Goal: Task Accomplishment & Management: Use online tool/utility

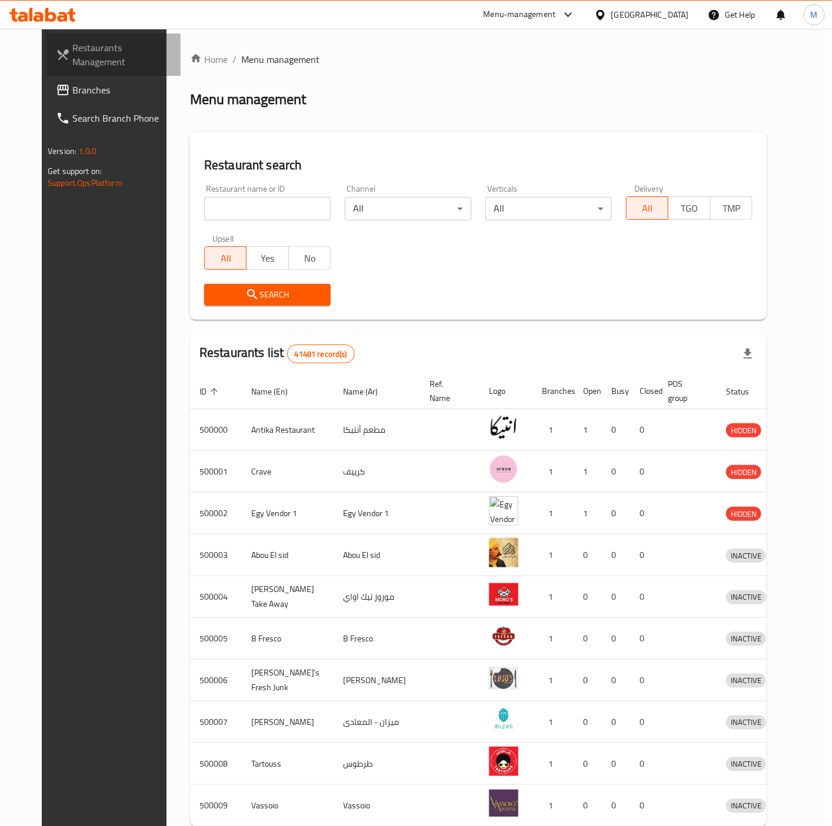
click at [72, 60] on span "Restaurants Management" at bounding box center [121, 55] width 99 height 28
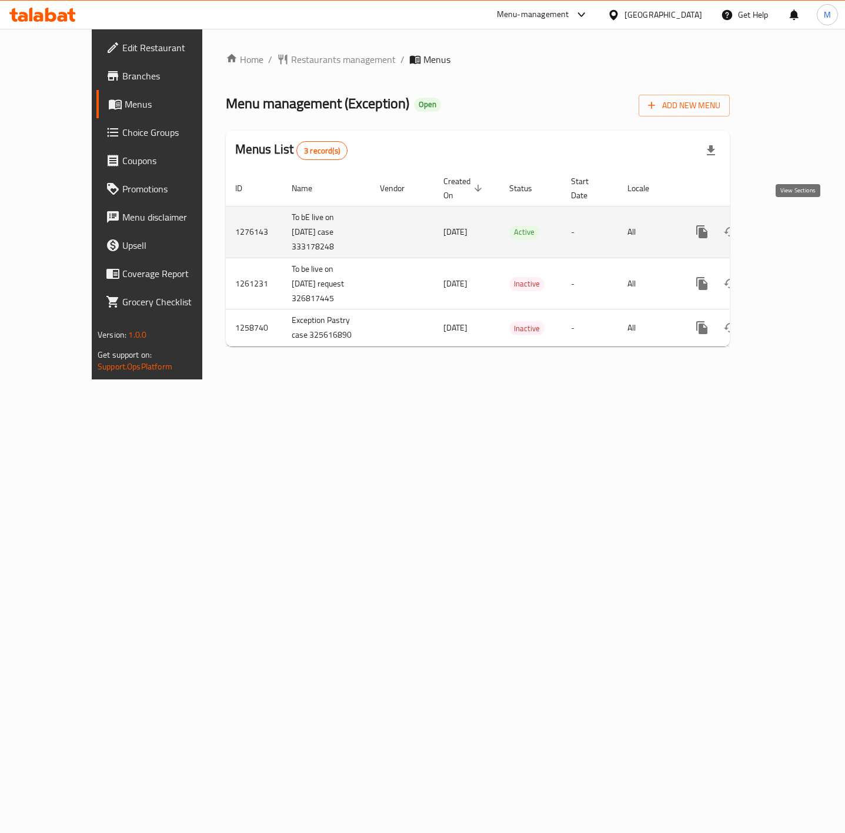
click at [794, 225] on icon "enhanced table" at bounding box center [787, 232] width 14 height 14
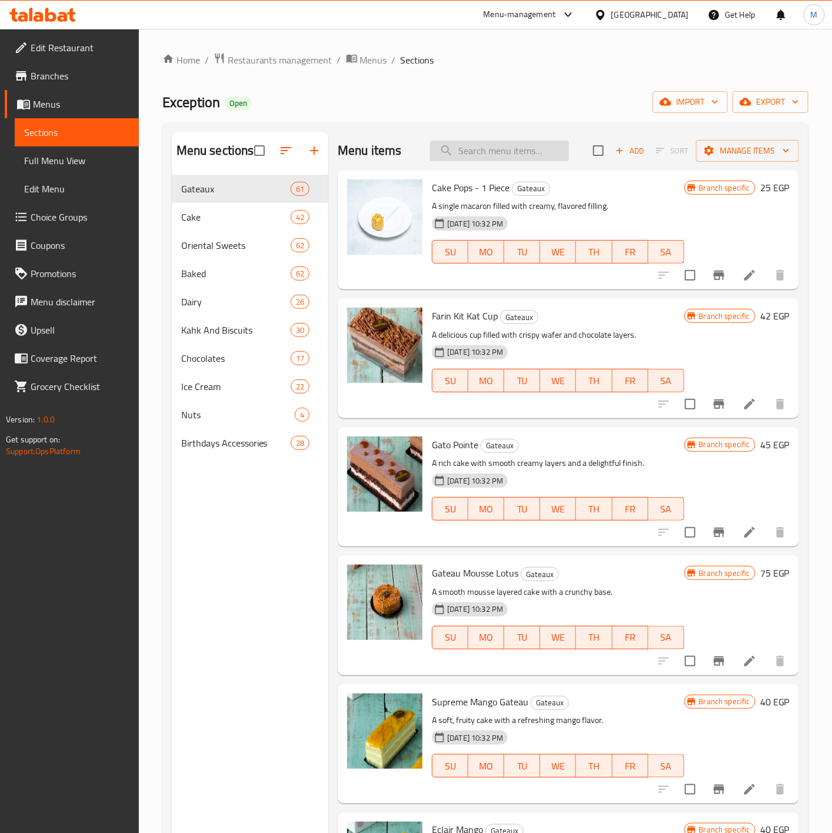
click at [496, 148] on input "search" at bounding box center [499, 151] width 139 height 21
paste input "Gateau Soiree Window Box Small"
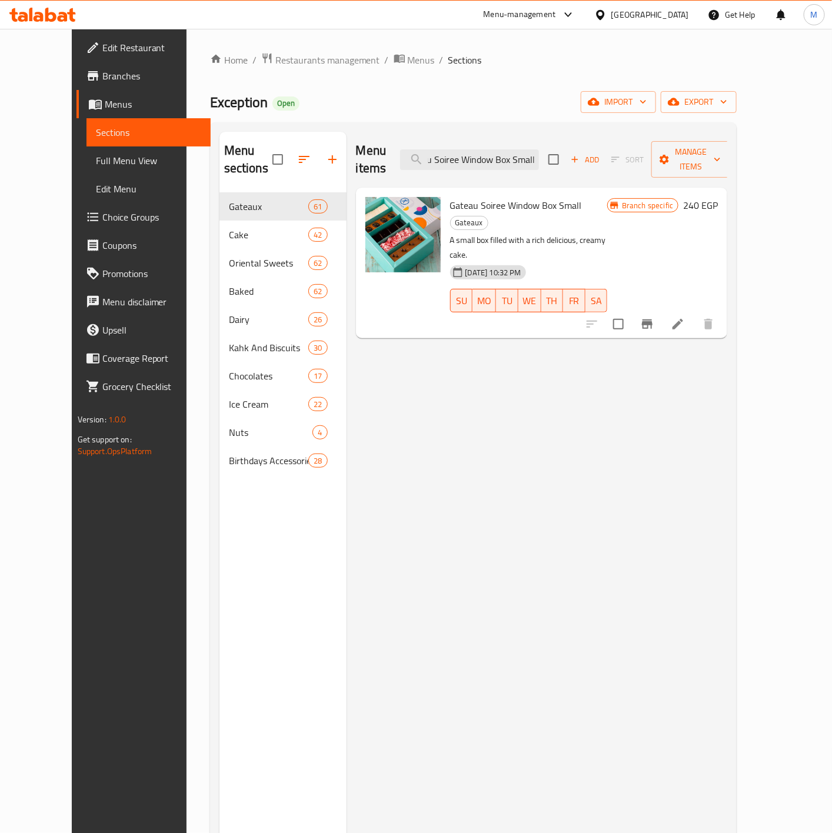
type input "Gateau Soiree Window Box Small"
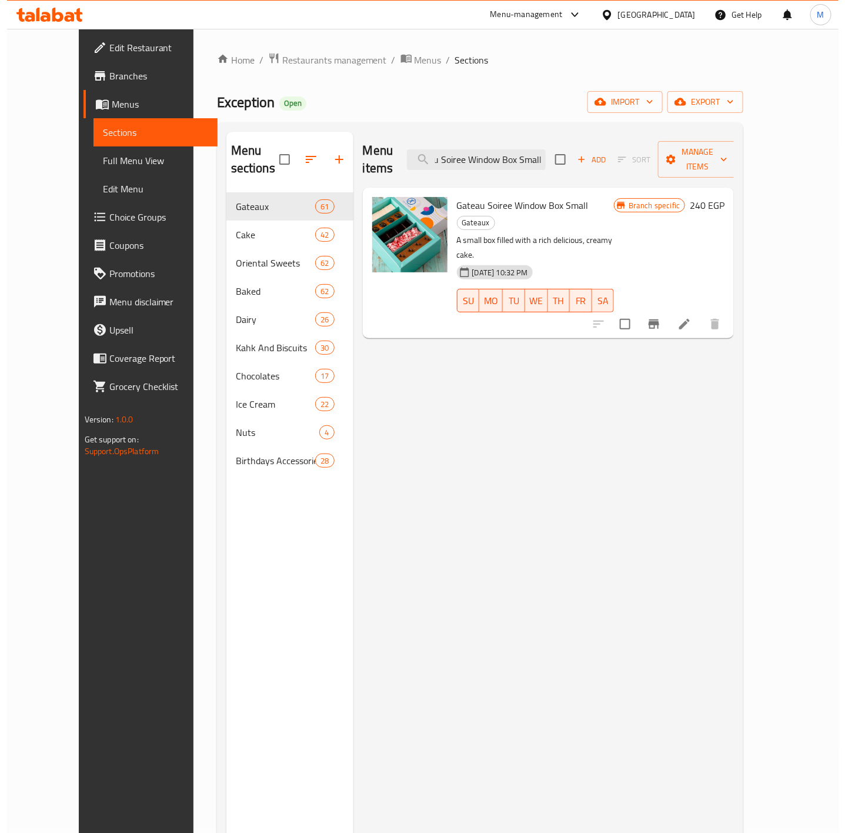
scroll to position [0, 0]
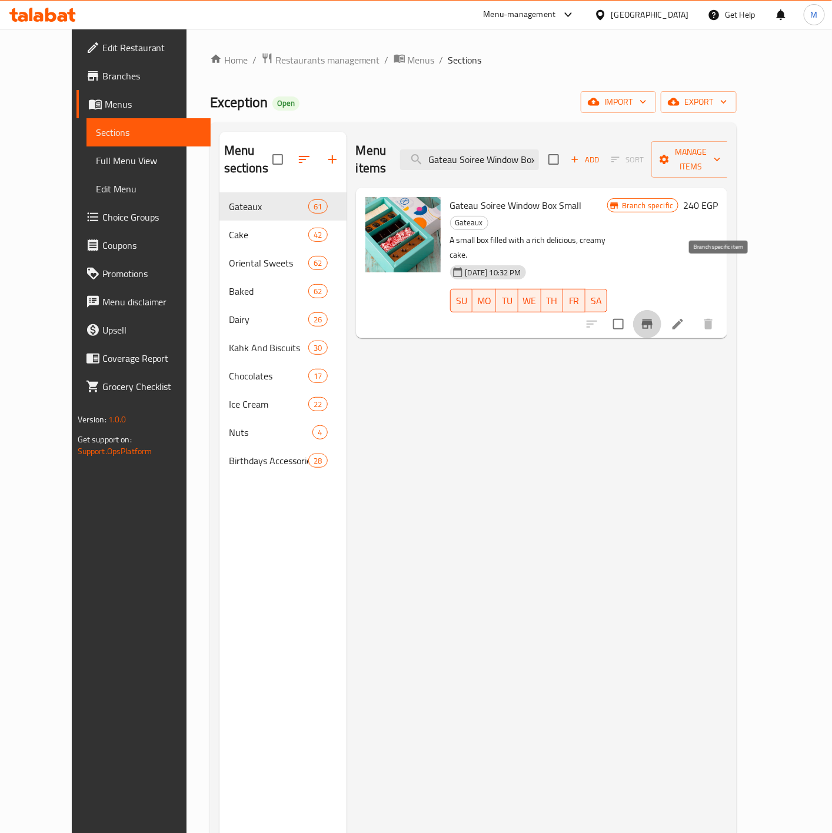
click at [654, 317] on icon "Branch-specific-item" at bounding box center [647, 324] width 14 height 14
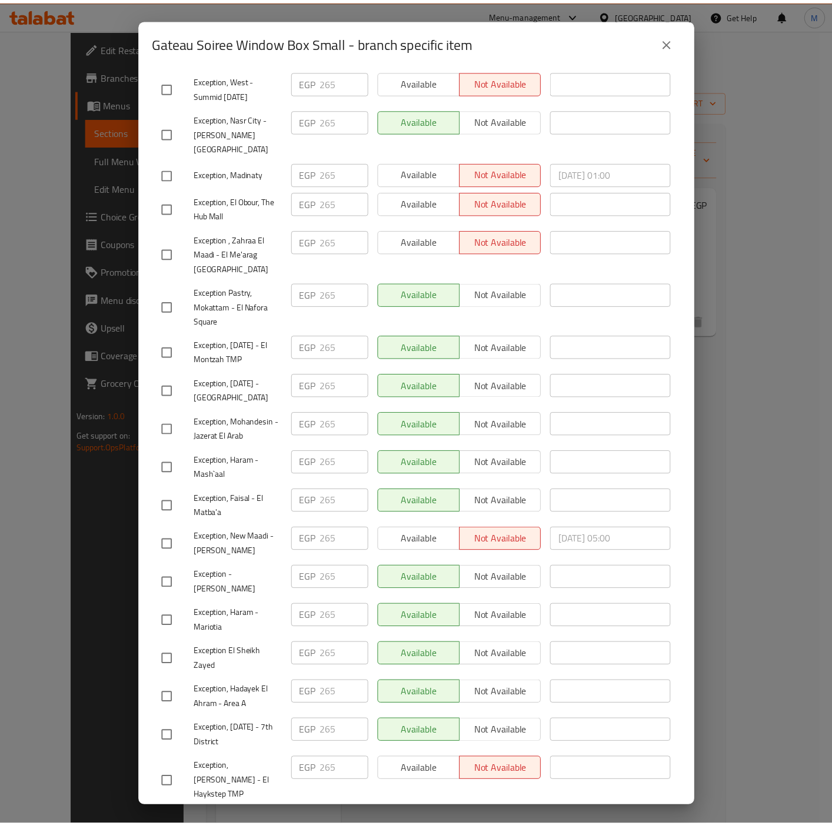
scroll to position [762, 0]
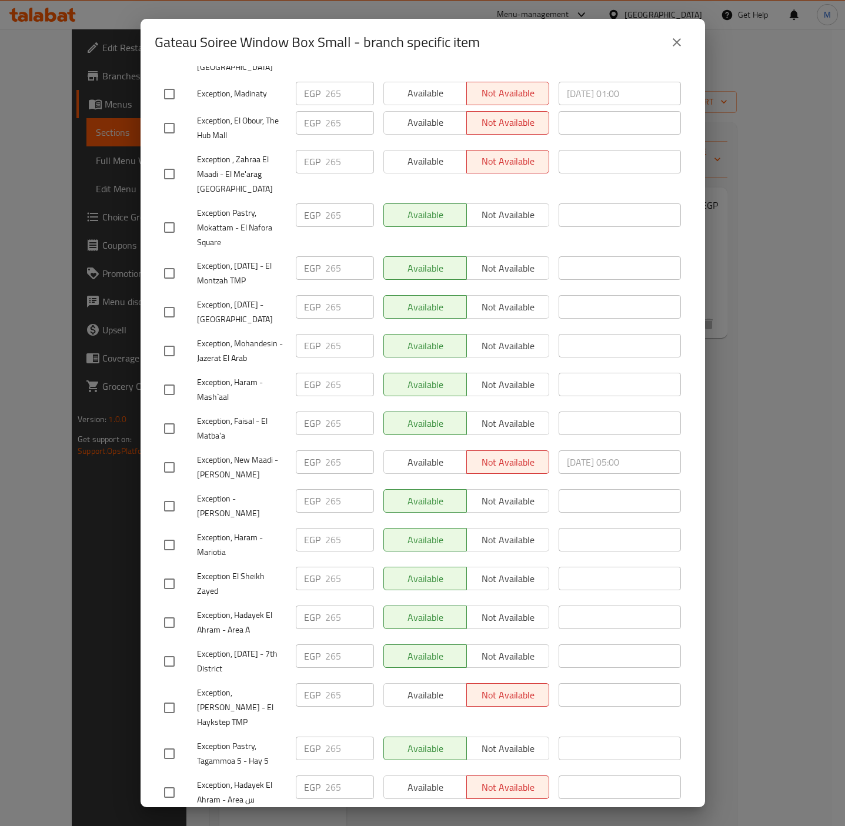
click at [766, 402] on div "Gateau Soiree Window Box Small - branch specific item Gateau Soiree Window Box …" at bounding box center [422, 413] width 845 height 826
click at [675, 41] on icon "close" at bounding box center [677, 42] width 14 height 14
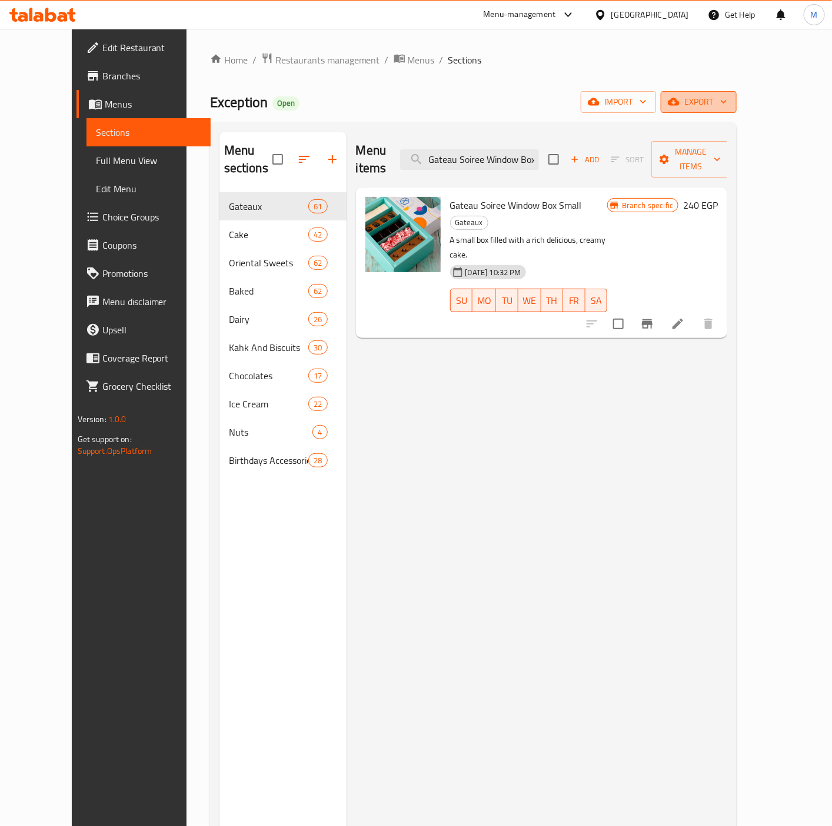
click at [727, 95] on span "export" at bounding box center [698, 102] width 57 height 15
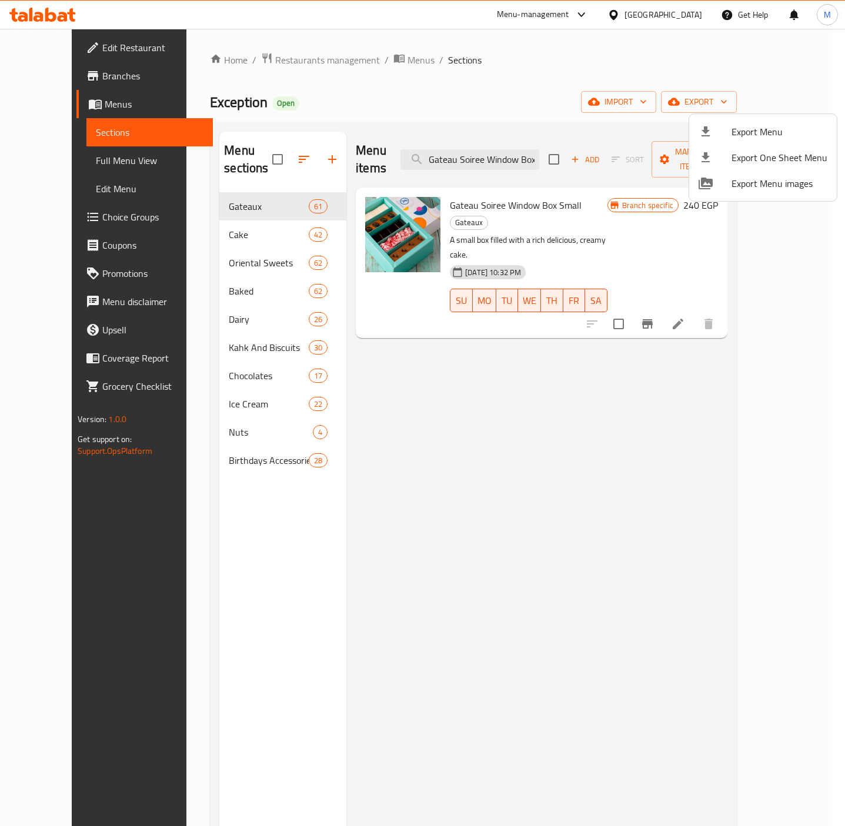
click at [764, 122] on li "Export Menu" at bounding box center [763, 132] width 148 height 26
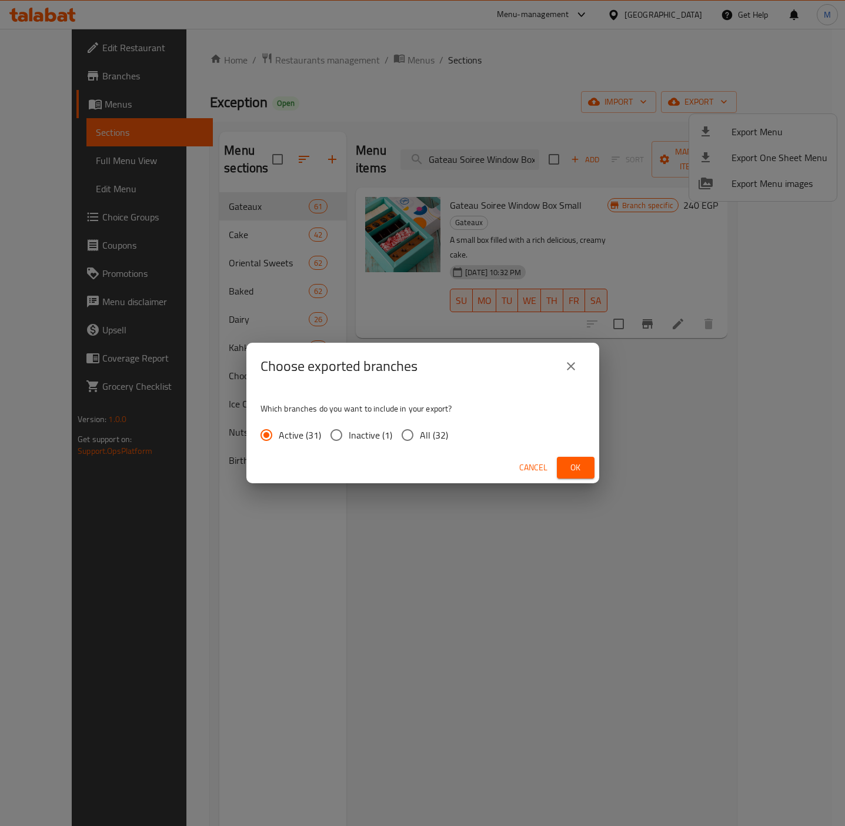
click at [403, 440] on input "All (32)" at bounding box center [407, 435] width 25 height 25
radio input "true"
click at [592, 463] on button "Ok" at bounding box center [576, 468] width 38 height 22
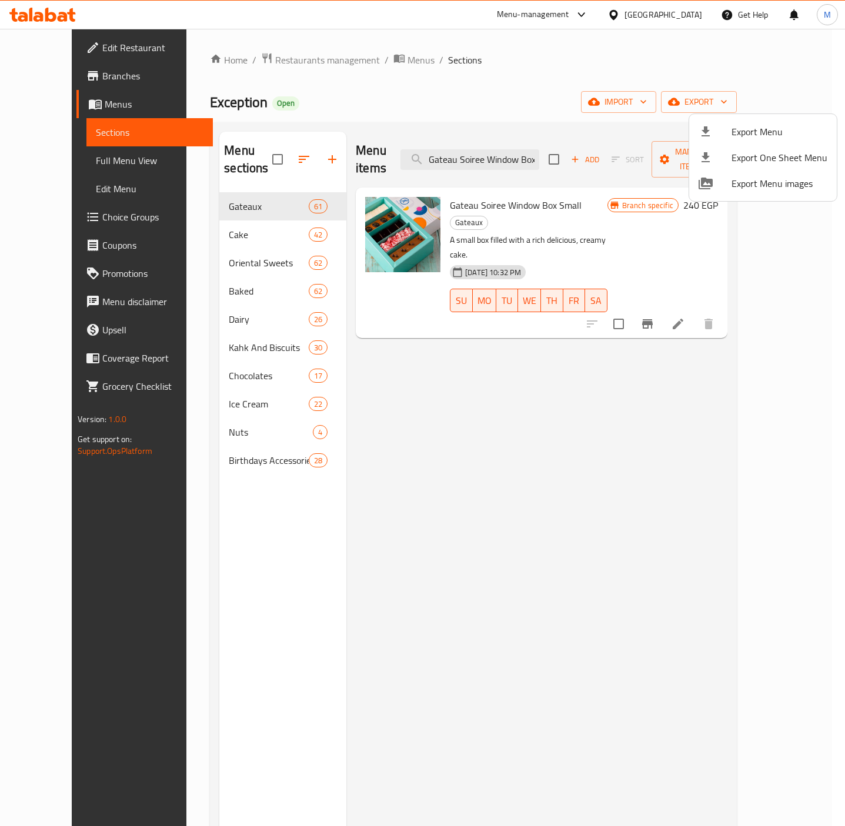
click at [478, 189] on div at bounding box center [422, 413] width 845 height 826
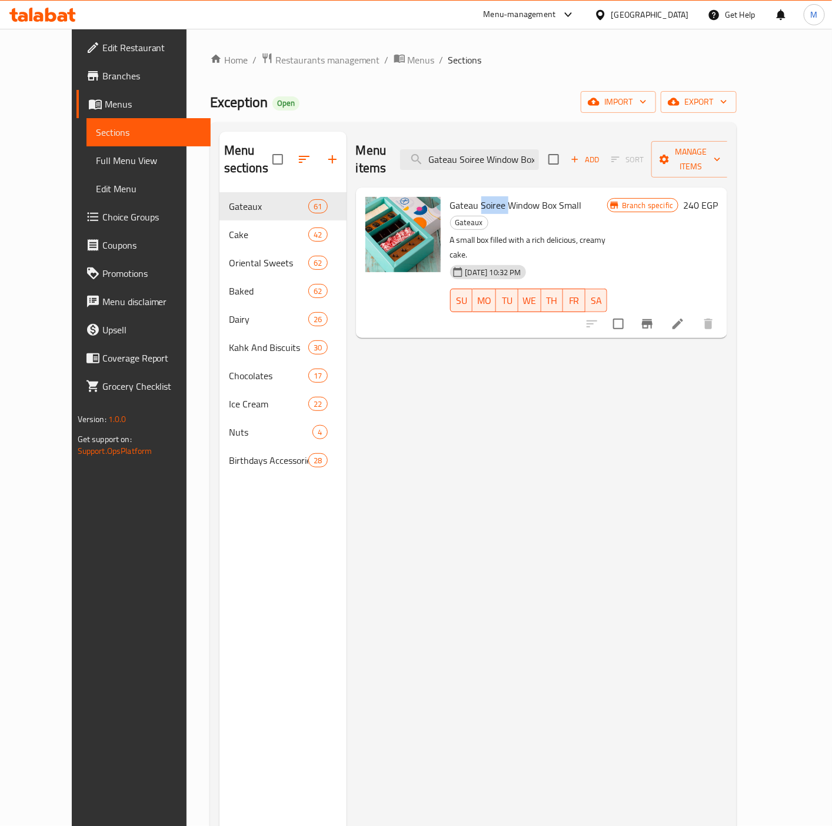
click at [478, 196] on span "Gateau Soiree Window Box Small" at bounding box center [516, 205] width 132 height 18
copy h6 "Gateau Soiree Window Box Small"
click at [507, 482] on div "Menu items Gateau Soiree Window Box Small Add Sort Manage items Gateau Soiree W…" at bounding box center [536, 545] width 381 height 826
click at [102, 71] on span "Branches" at bounding box center [151, 76] width 99 height 14
